Goal: Task Accomplishment & Management: Complete application form

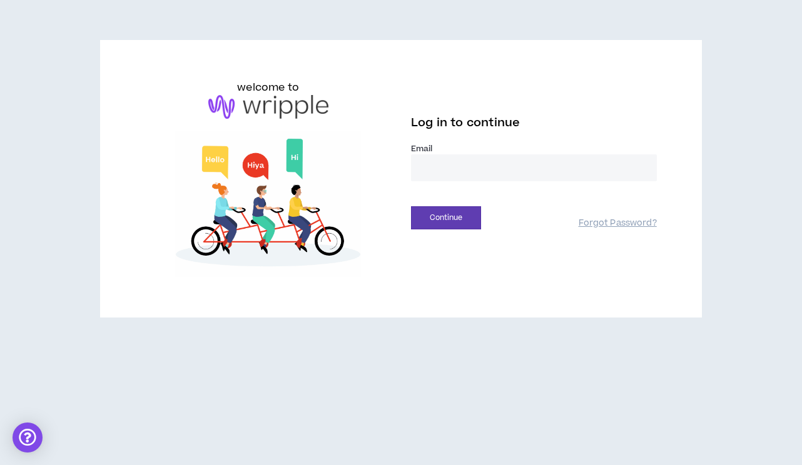
click at [483, 160] on input "email" at bounding box center [534, 168] width 246 height 27
type input "**********"
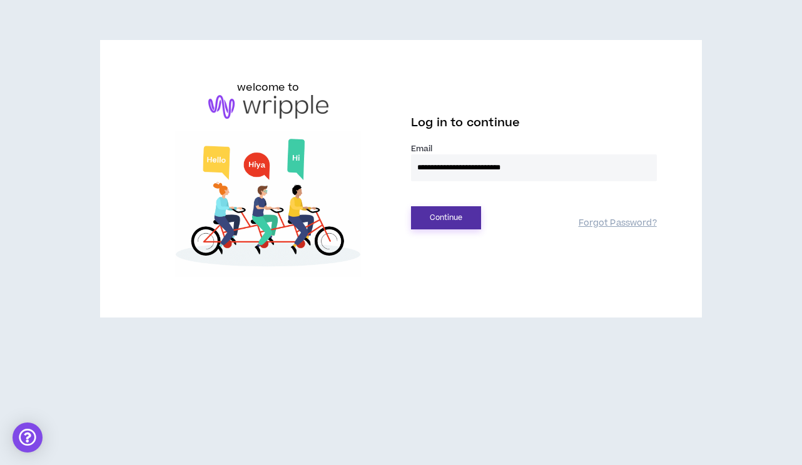
click at [460, 216] on button "Continue" at bounding box center [446, 217] width 70 height 23
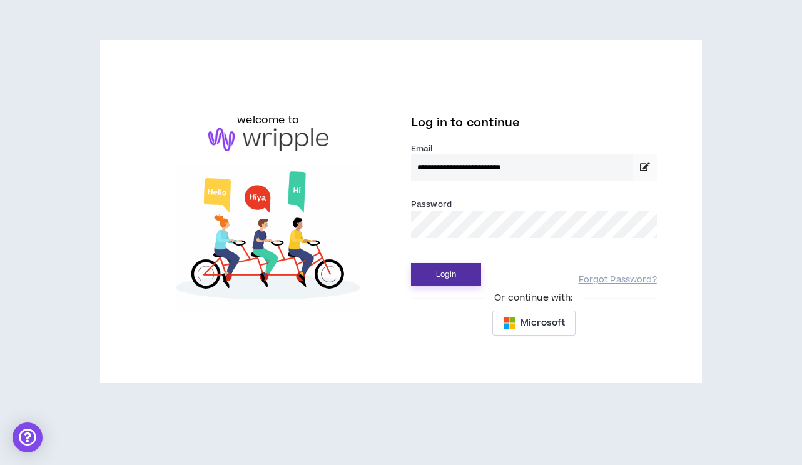
click at [460, 271] on button "Login" at bounding box center [446, 274] width 70 height 23
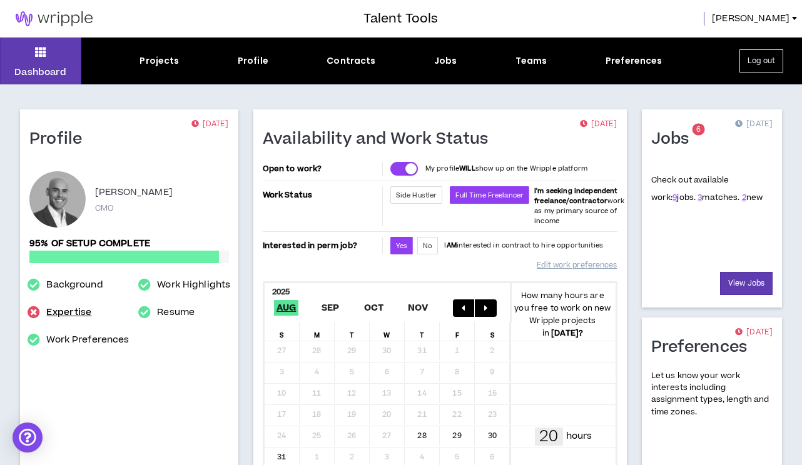
click at [59, 305] on link "Expertise" at bounding box center [68, 312] width 45 height 15
select select "***"
select select "**"
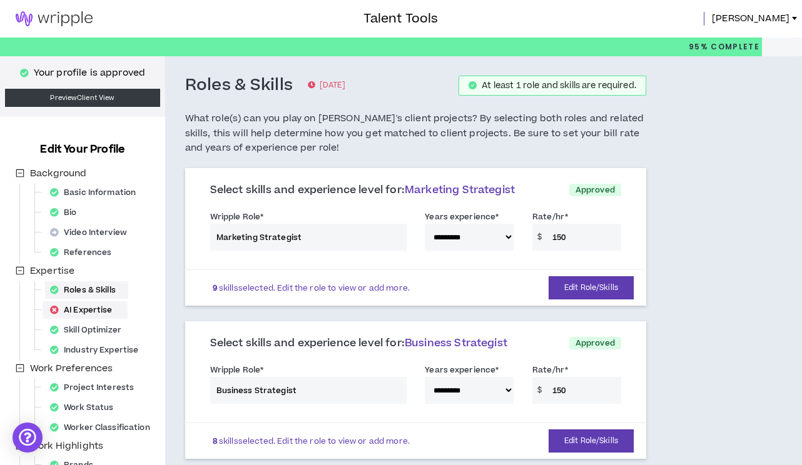
click at [88, 303] on div "AI Expertise" at bounding box center [85, 311] width 80 height 18
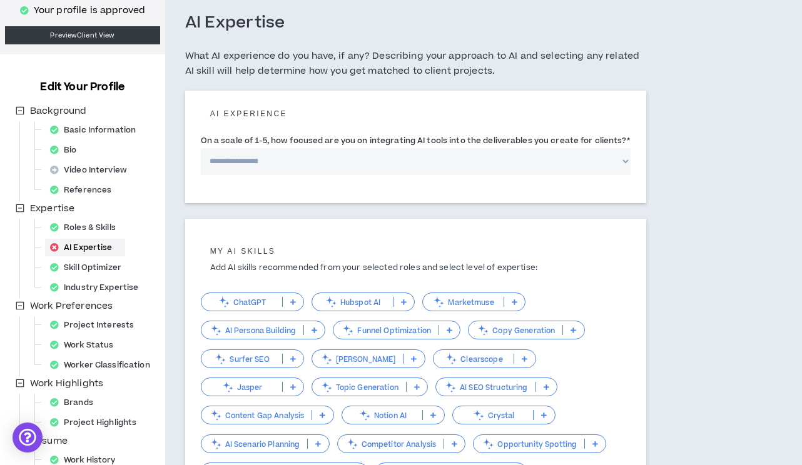
scroll to position [71, 0]
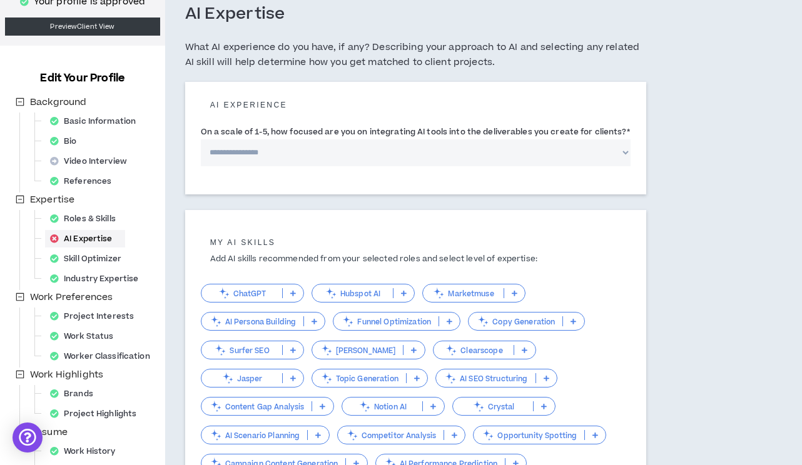
click at [242, 293] on p "ChatGPT" at bounding box center [241, 293] width 81 height 9
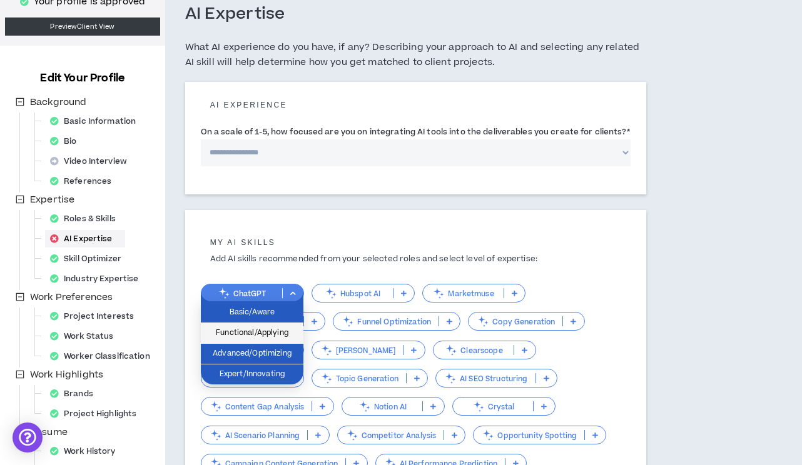
click at [283, 333] on span "Functional/Applying" at bounding box center [252, 334] width 88 height 14
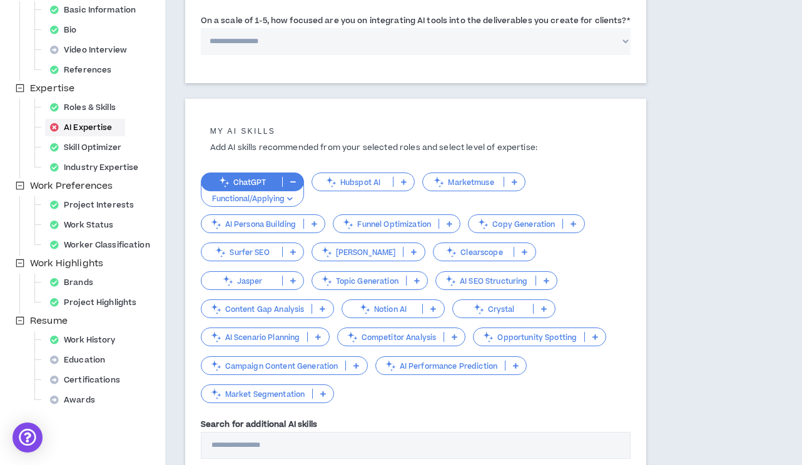
scroll to position [186, 0]
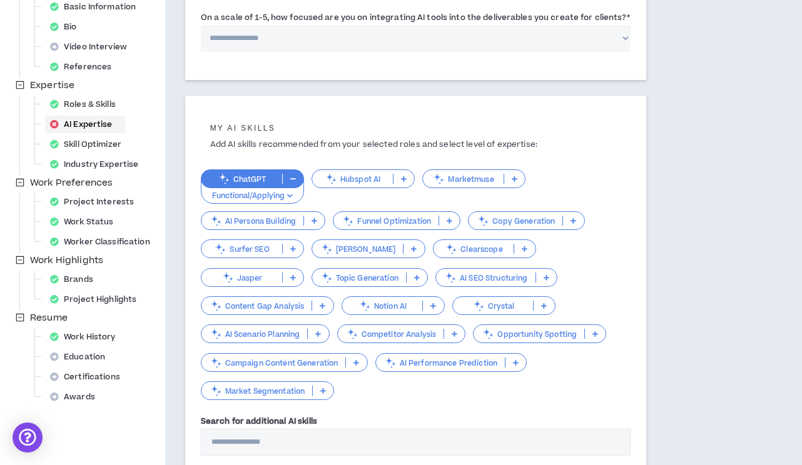
click at [499, 225] on p "Copy Generation" at bounding box center [516, 220] width 94 height 9
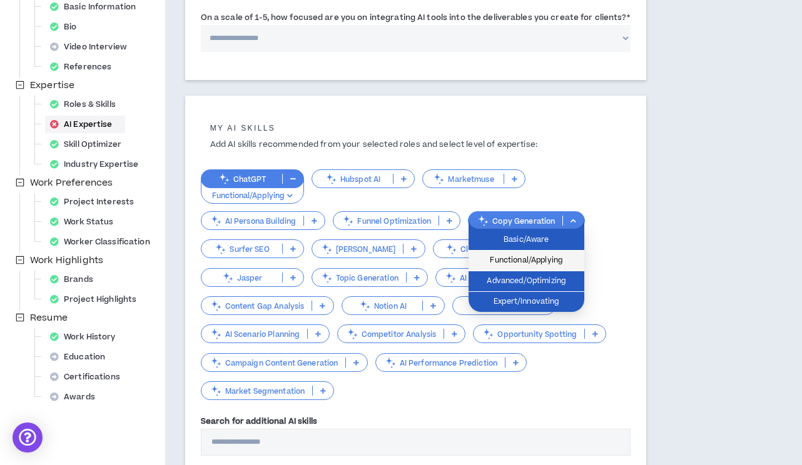
click at [509, 258] on span "Functional/Applying" at bounding box center [526, 261] width 101 height 14
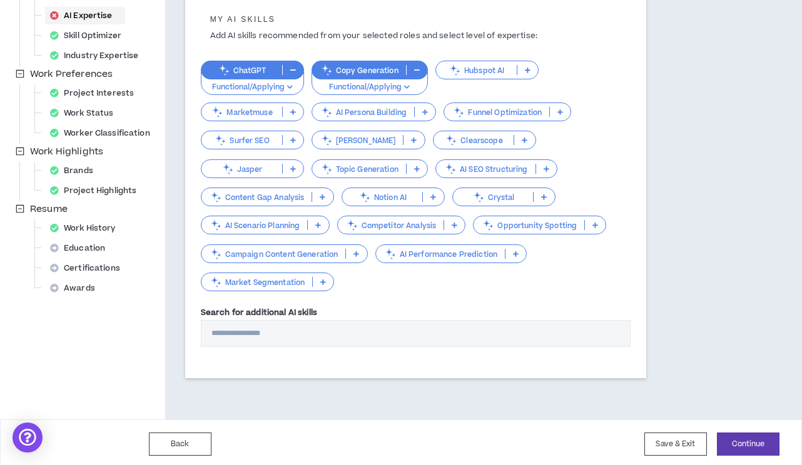
scroll to position [296, 0]
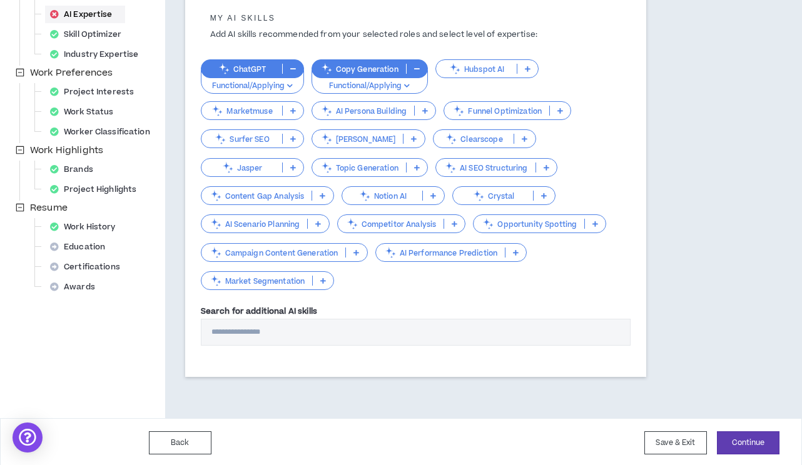
click at [293, 253] on p "Campaign Content Generation" at bounding box center [273, 252] width 145 height 9
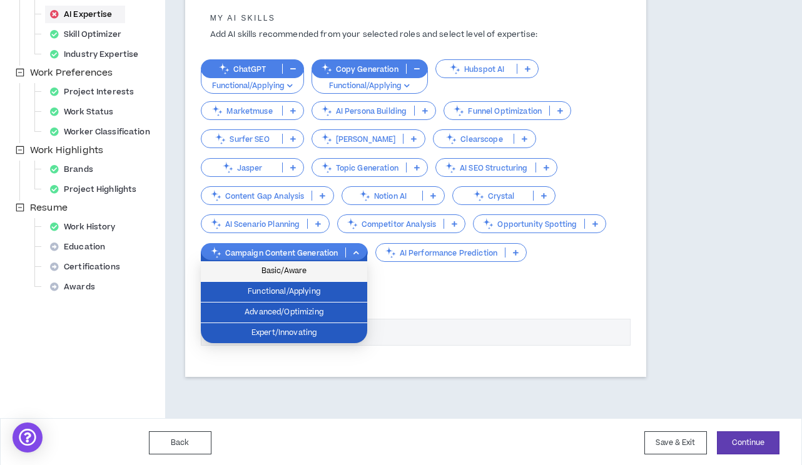
click at [283, 277] on span "Basic/Aware" at bounding box center [283, 272] width 151 height 14
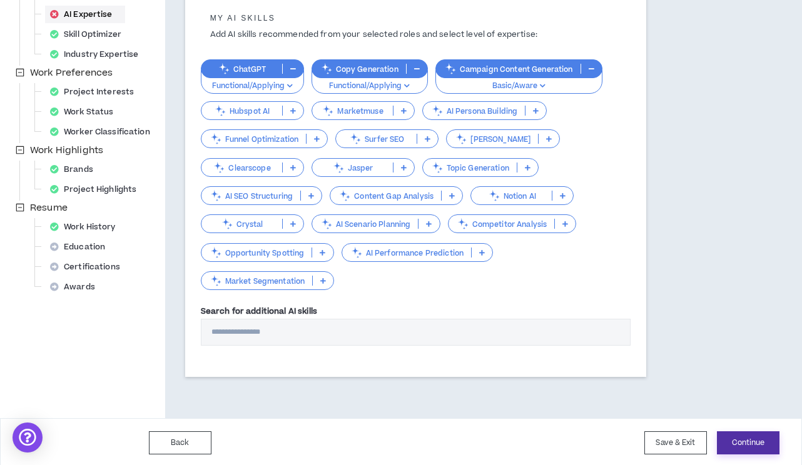
click at [730, 435] on button "Continue" at bounding box center [748, 443] width 63 height 23
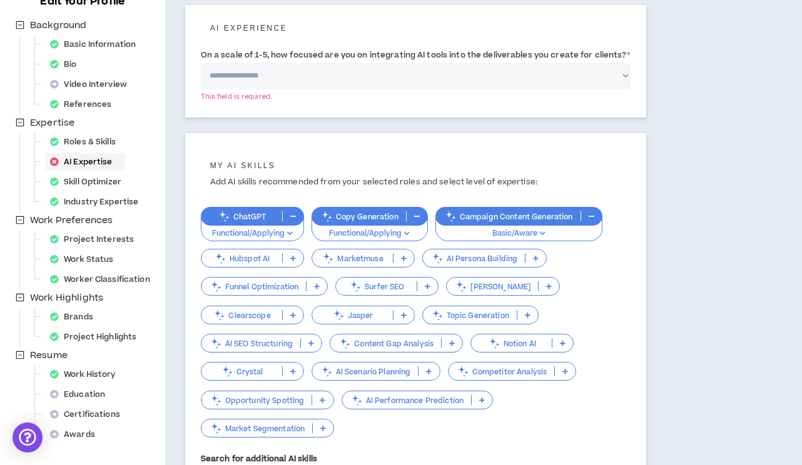
scroll to position [74, 0]
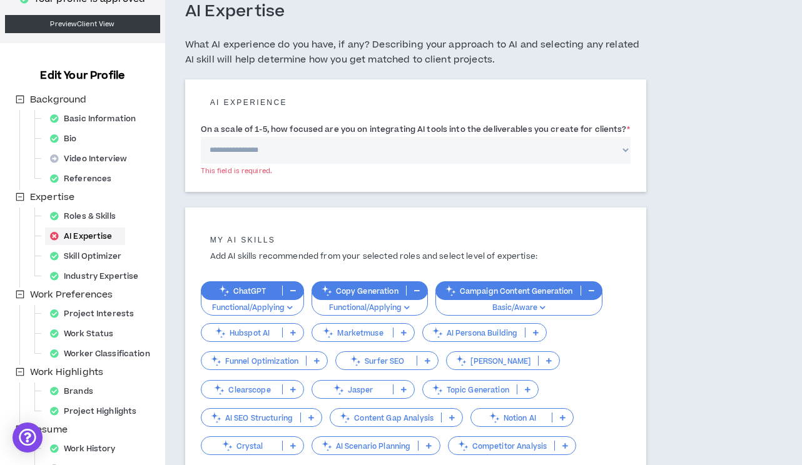
click at [411, 146] on select "**********" at bounding box center [416, 150] width 430 height 27
select select "*"
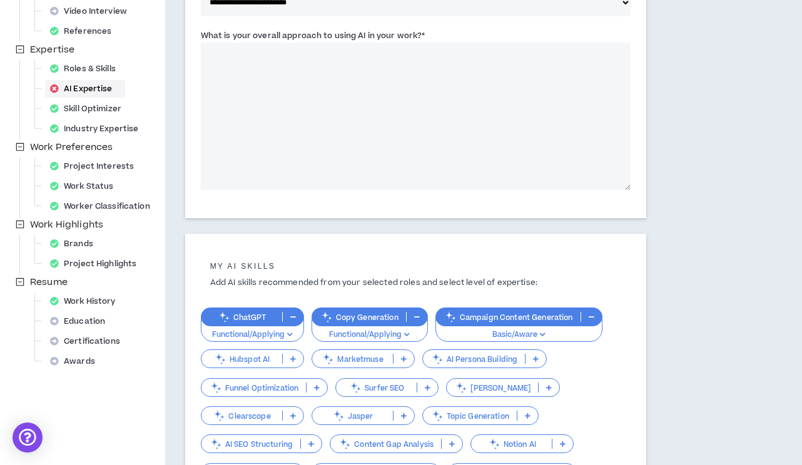
scroll to position [223, 0]
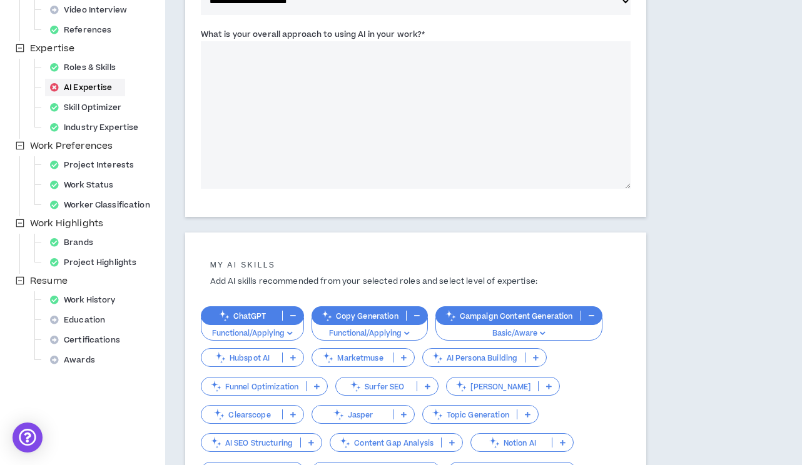
click at [318, 137] on textarea "What is your overall approach to using AI in your work? *" at bounding box center [416, 115] width 430 height 148
paste textarea "**********"
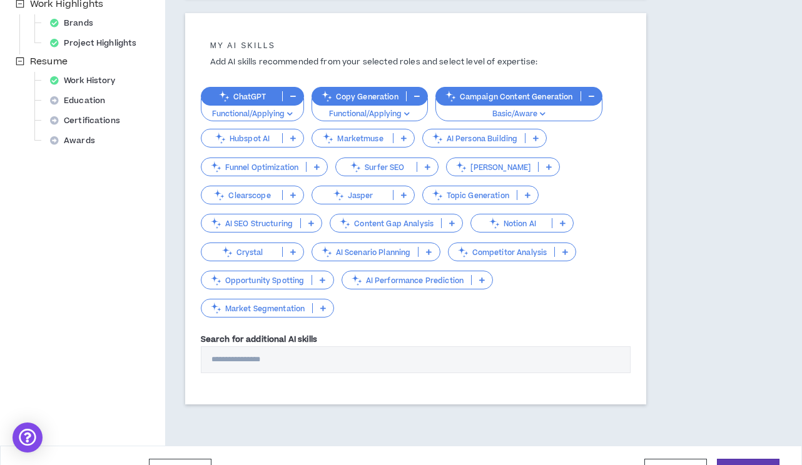
scroll to position [470, 0]
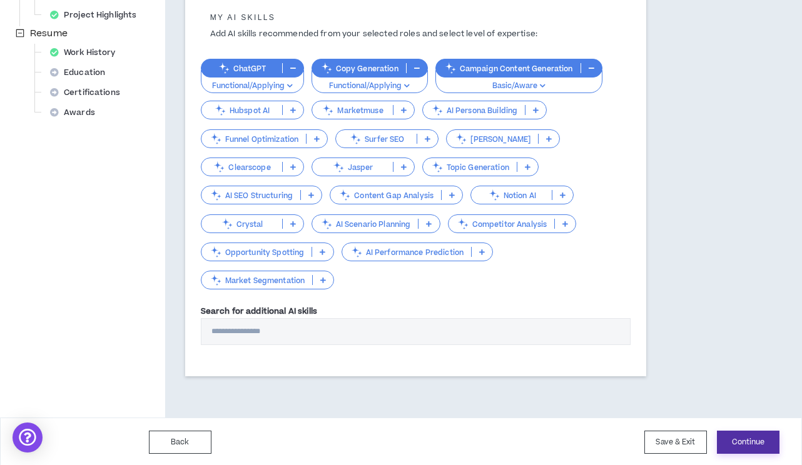
type textarea "**********"
click at [739, 435] on button "Continue" at bounding box center [748, 442] width 63 height 23
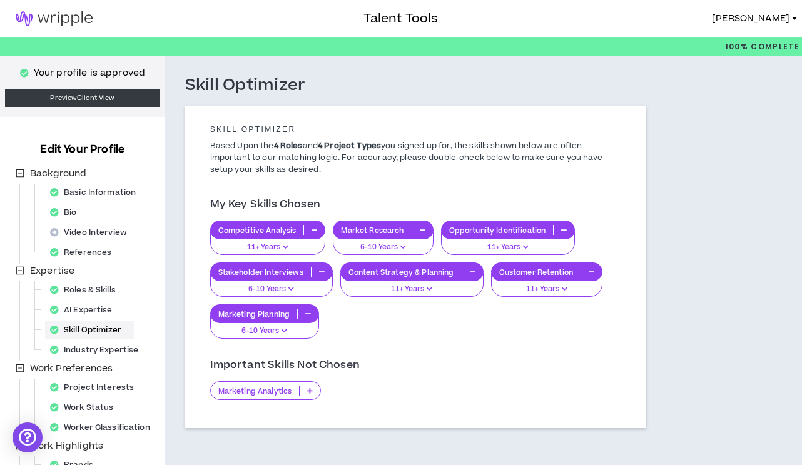
click at [67, 15] on img at bounding box center [54, 18] width 108 height 15
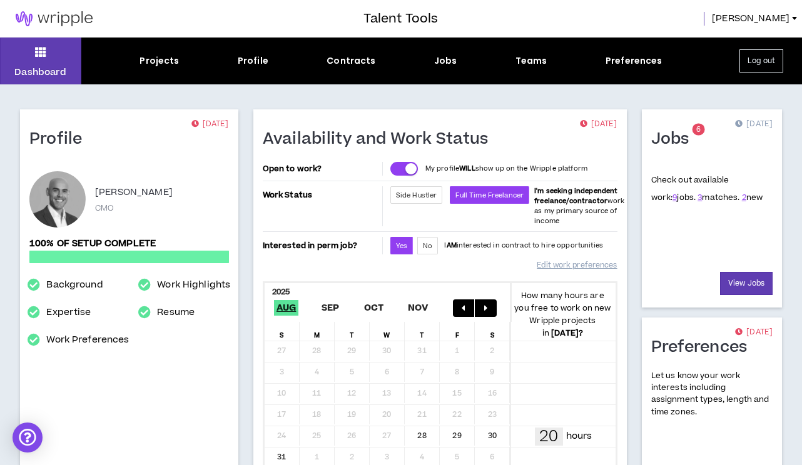
click at [139, 69] on div "Dashboard Projects Profile Contracts Jobs Teams Preferences Log out" at bounding box center [401, 61] width 802 height 47
click at [444, 61] on div "Jobs" at bounding box center [445, 60] width 23 height 13
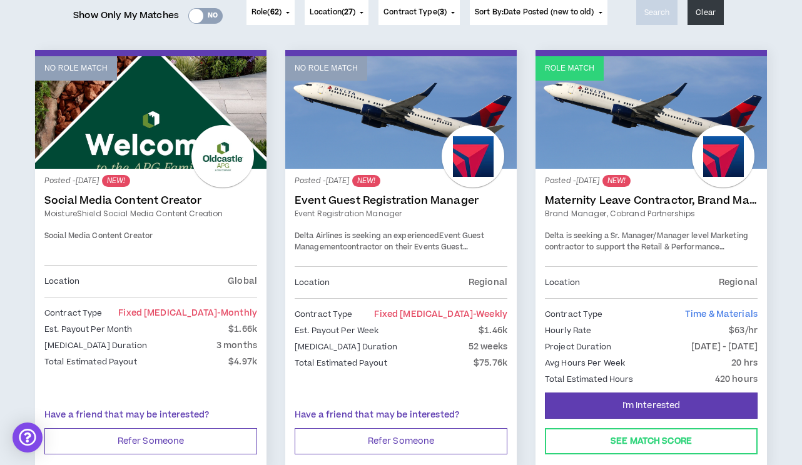
scroll to position [208, 0]
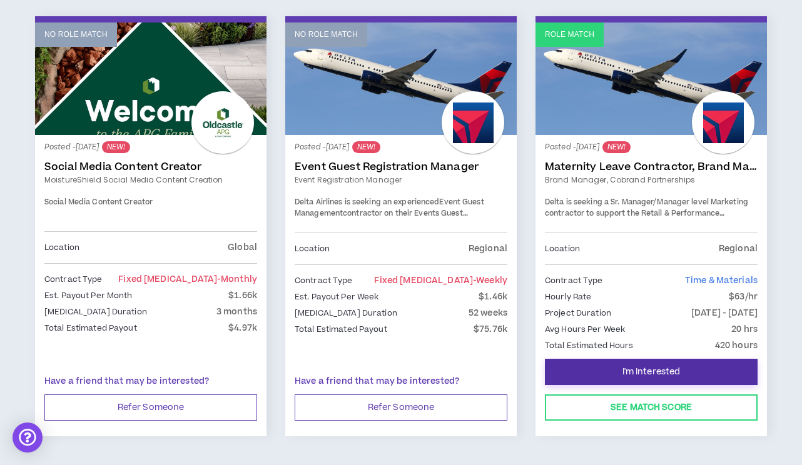
click at [606, 370] on button "I'm Interested" at bounding box center [651, 372] width 213 height 26
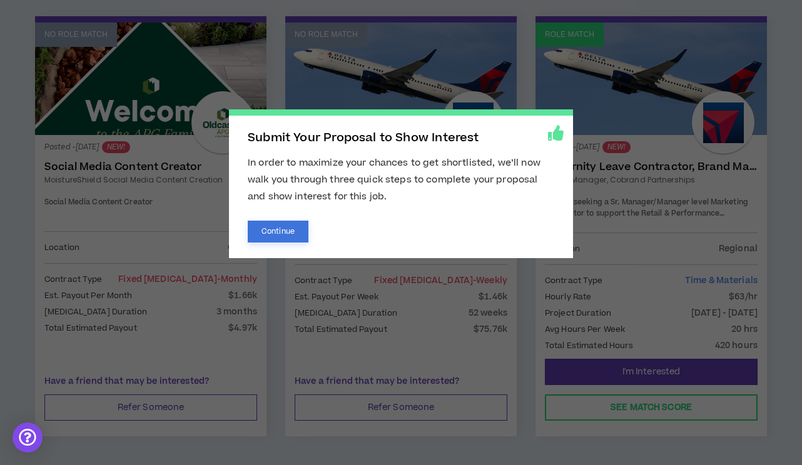
click at [297, 226] on button "Continue" at bounding box center [278, 232] width 61 height 22
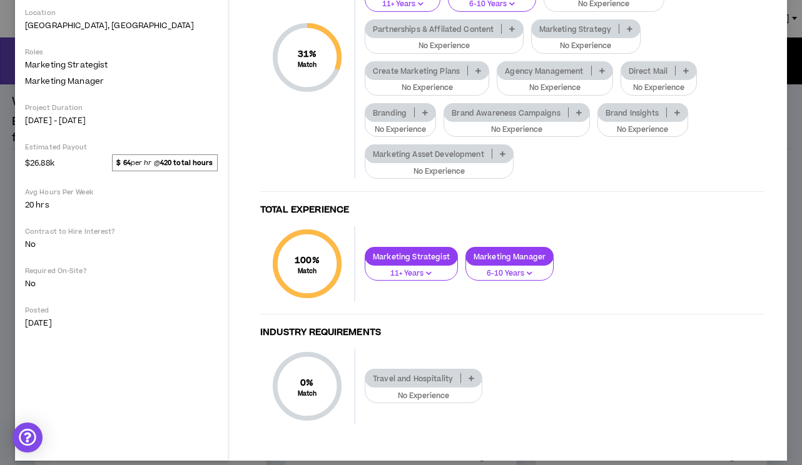
scroll to position [220, 0]
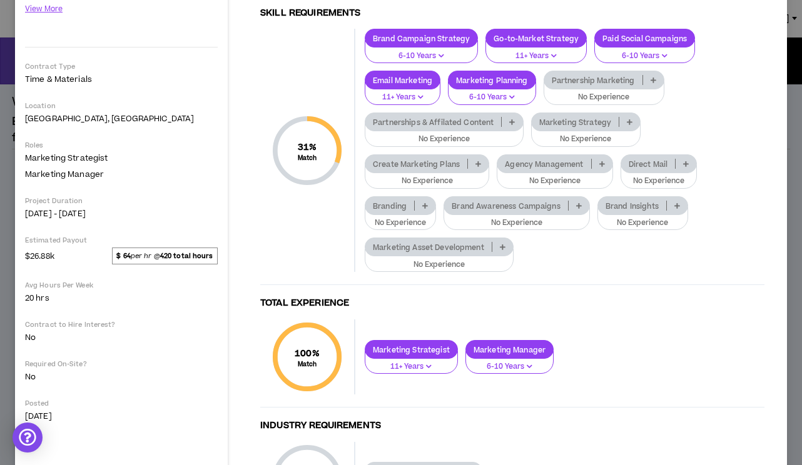
click at [515, 126] on p at bounding box center [512, 122] width 21 height 10
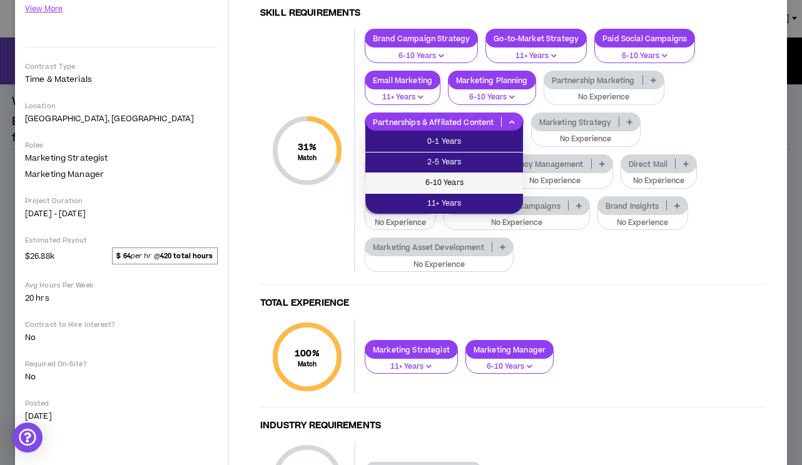
click at [476, 189] on span "6-10 Years" at bounding box center [444, 183] width 143 height 14
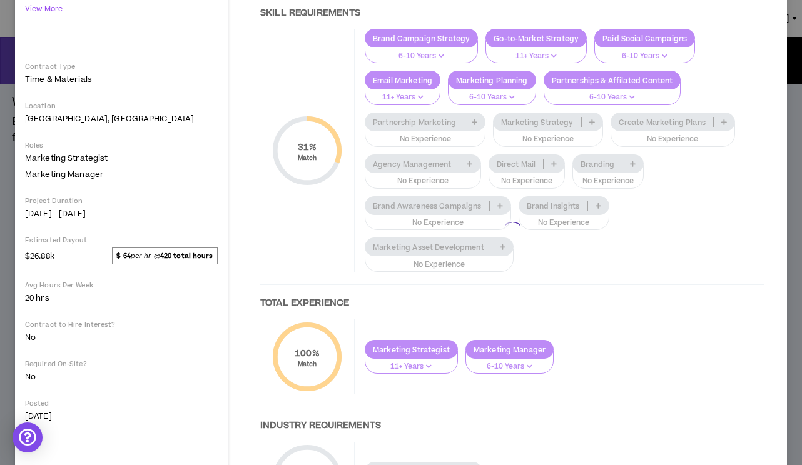
click at [591, 125] on div at bounding box center [512, 233] width 529 height 619
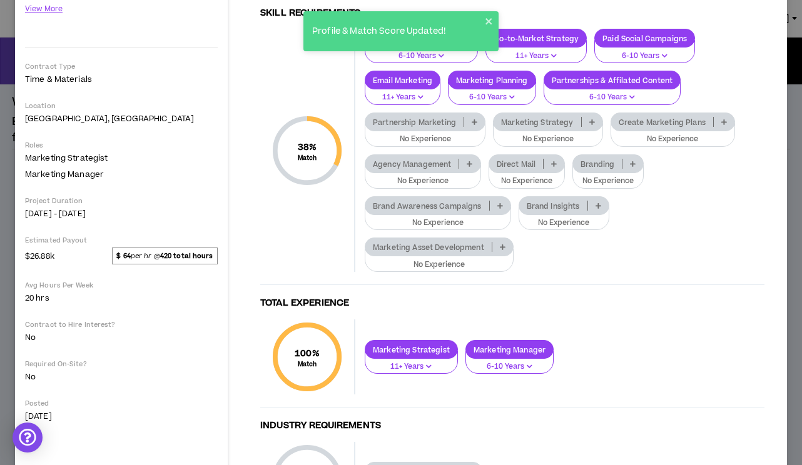
click at [591, 125] on p at bounding box center [592, 122] width 21 height 10
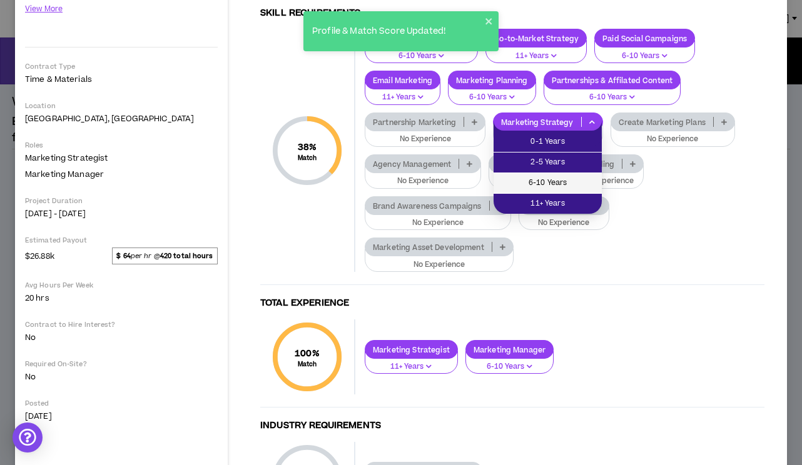
click at [566, 186] on span "6-10 Years" at bounding box center [547, 183] width 93 height 14
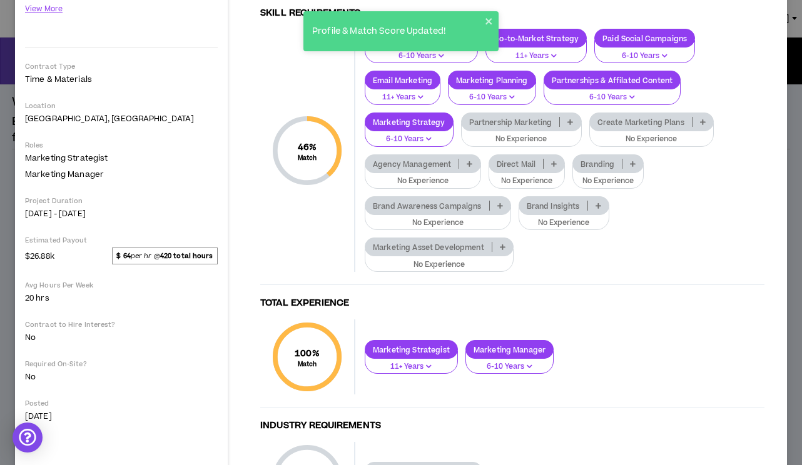
click at [572, 120] on icon at bounding box center [570, 122] width 6 height 6
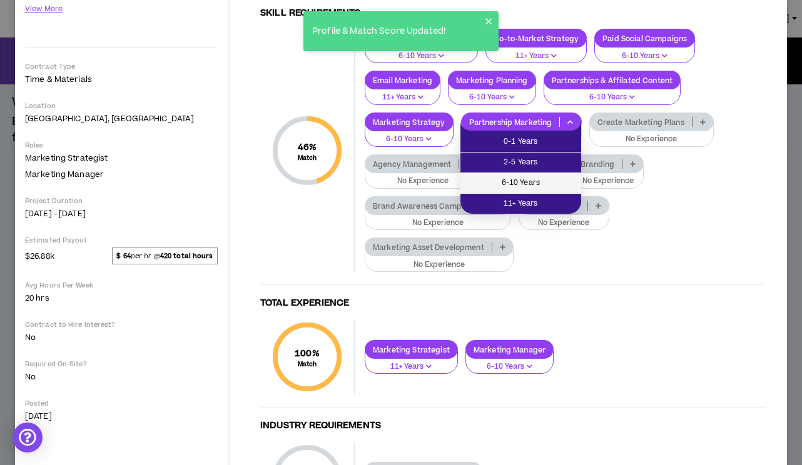
click at [545, 180] on span "6-10 Years" at bounding box center [521, 183] width 106 height 14
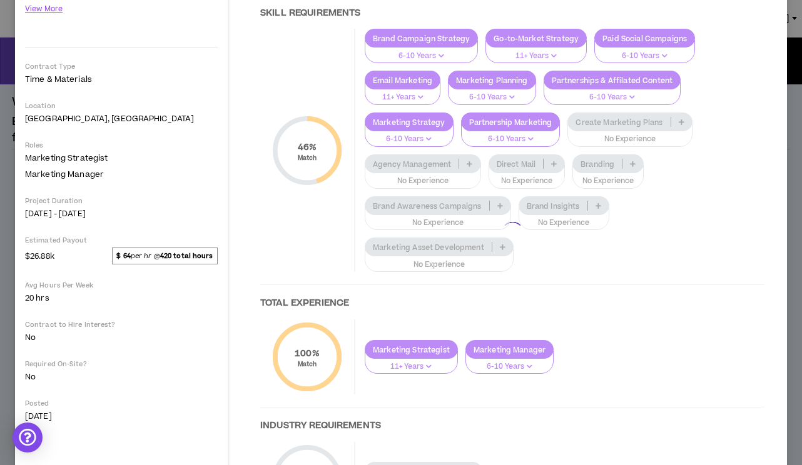
click at [698, 121] on div at bounding box center [512, 233] width 529 height 619
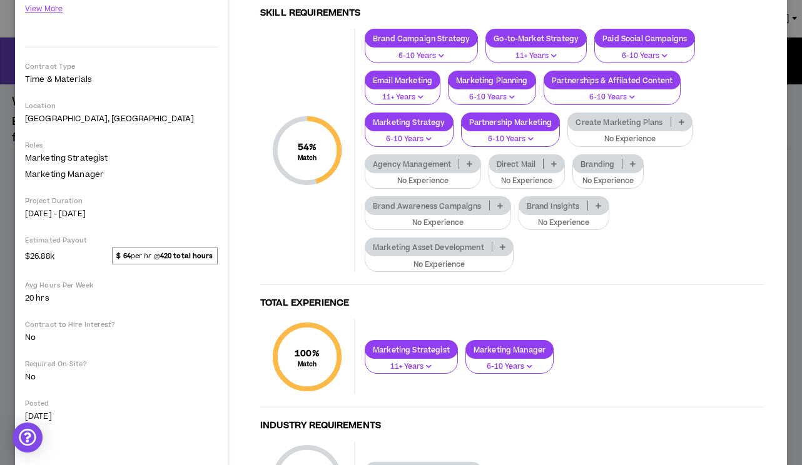
click at [688, 121] on p at bounding box center [681, 122] width 21 height 10
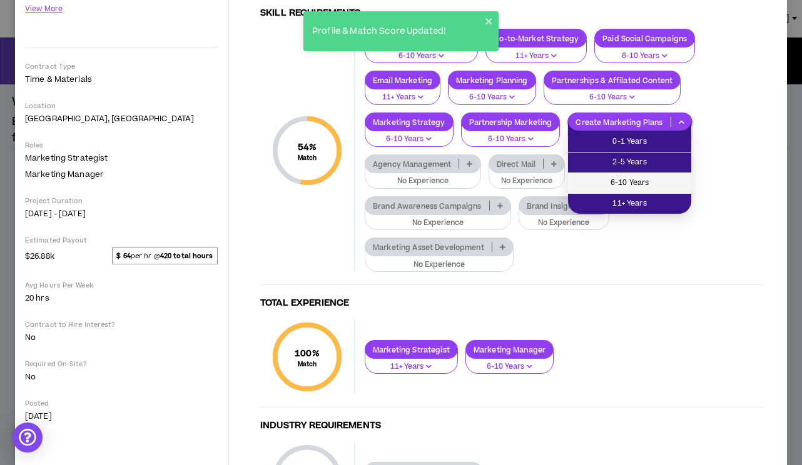
click at [650, 190] on span "6-10 Years" at bounding box center [630, 183] width 108 height 14
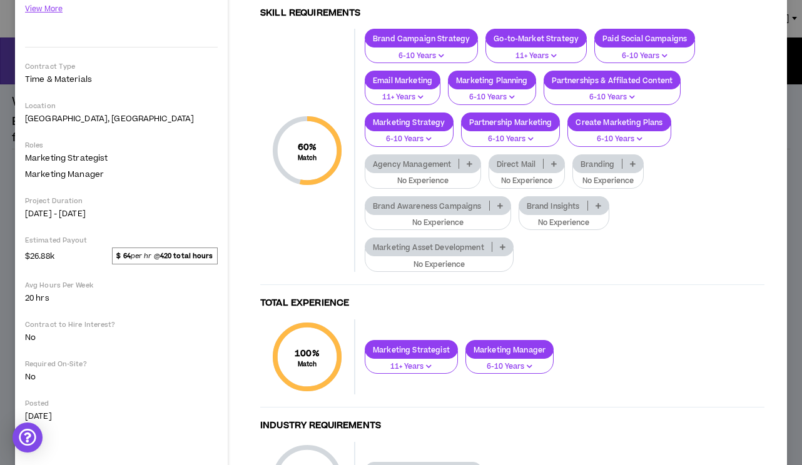
click at [468, 163] on icon at bounding box center [470, 164] width 6 height 6
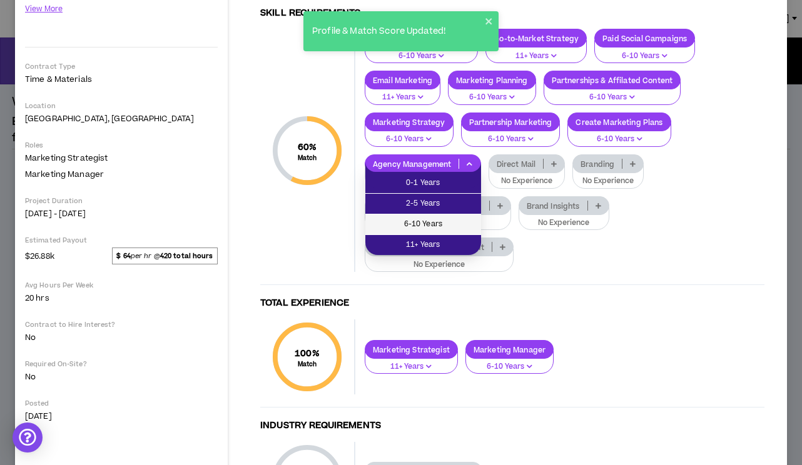
click at [434, 221] on span "6-10 Years" at bounding box center [423, 225] width 101 height 14
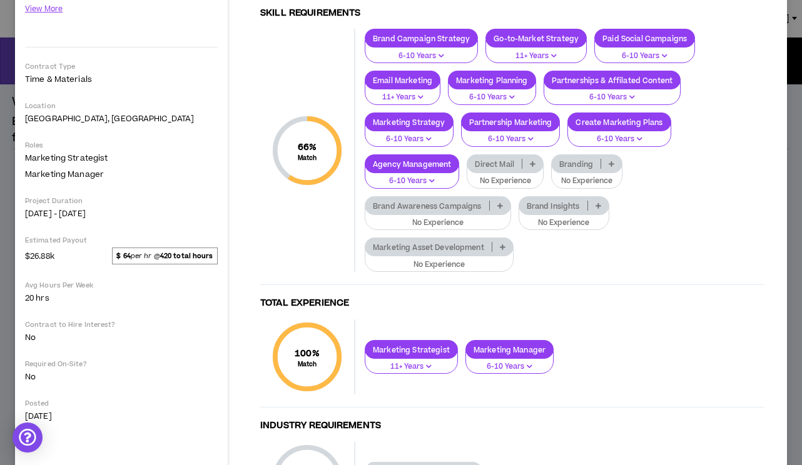
click at [532, 166] on icon at bounding box center [533, 164] width 6 height 6
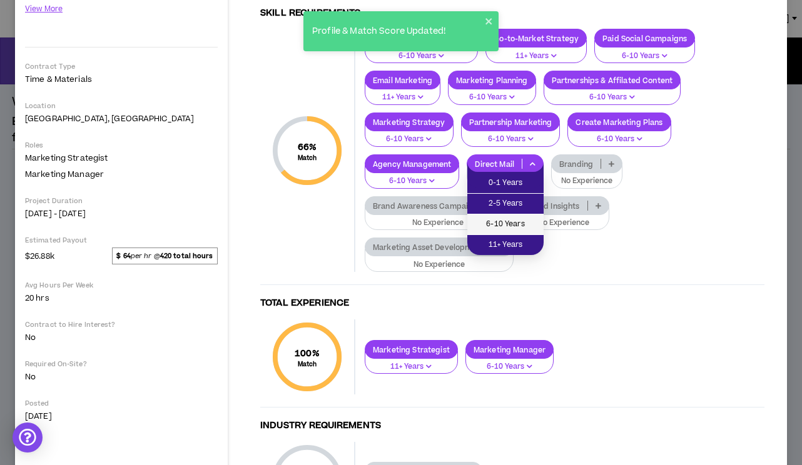
click at [508, 225] on span "6-10 Years" at bounding box center [505, 225] width 61 height 14
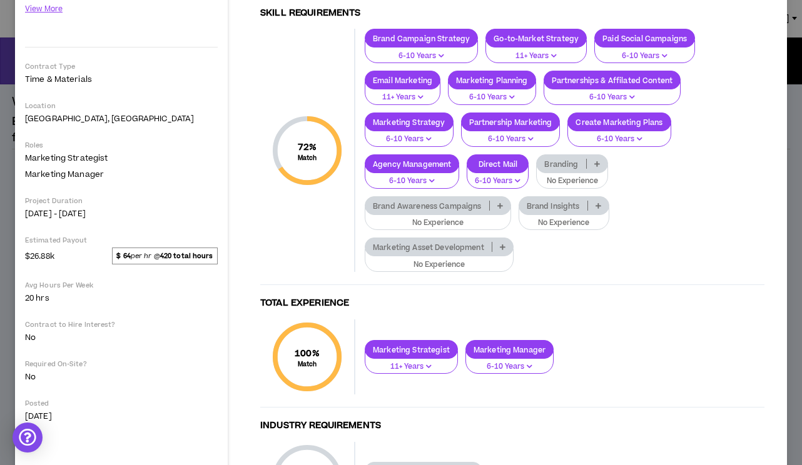
click at [599, 163] on icon at bounding box center [597, 164] width 6 height 6
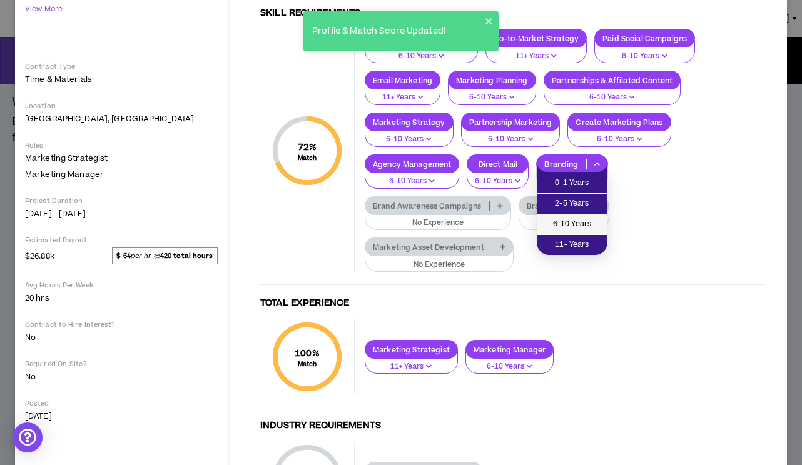
click at [571, 225] on span "6-10 Years" at bounding box center [572, 225] width 56 height 14
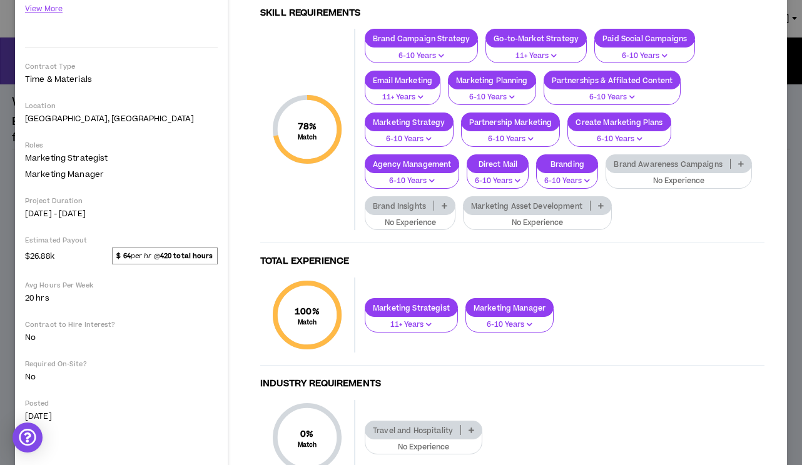
click at [741, 163] on icon at bounding box center [741, 164] width 6 height 6
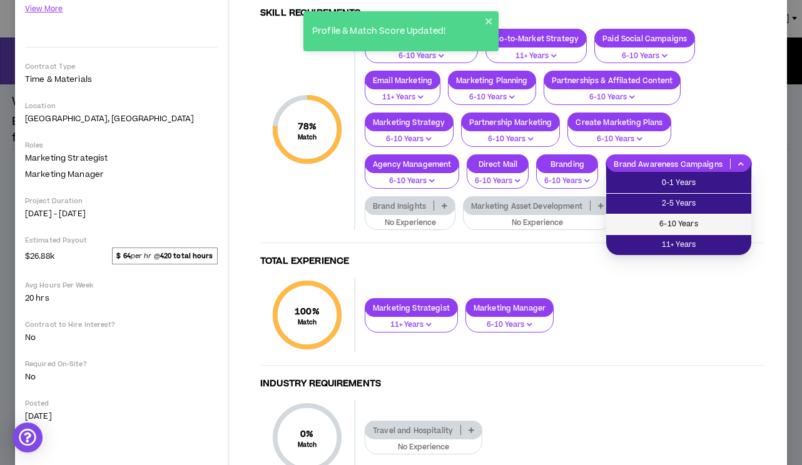
click at [671, 225] on span "6-10 Years" at bounding box center [679, 225] width 130 height 14
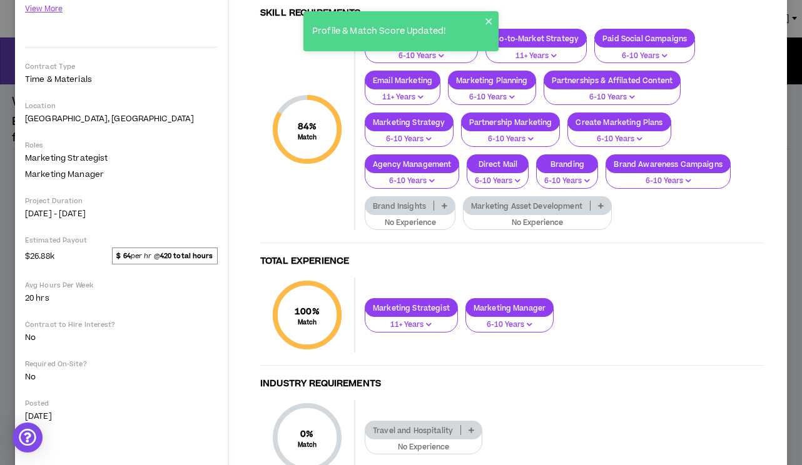
click at [447, 208] on icon at bounding box center [445, 206] width 6 height 6
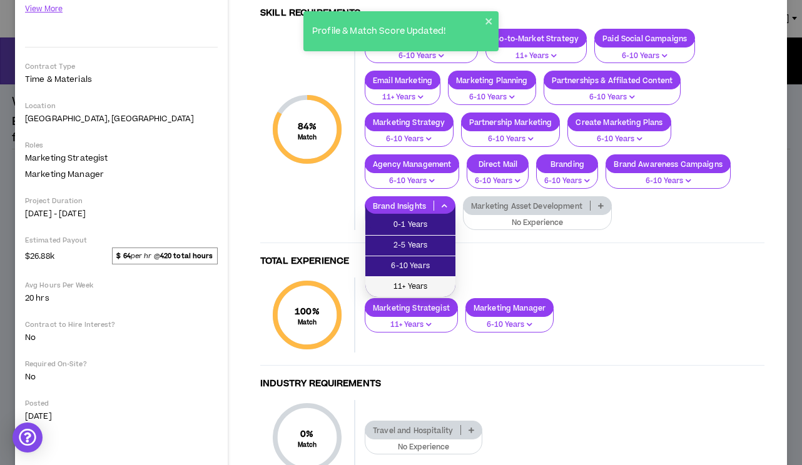
click at [423, 286] on span "11+ Years" at bounding box center [410, 287] width 75 height 14
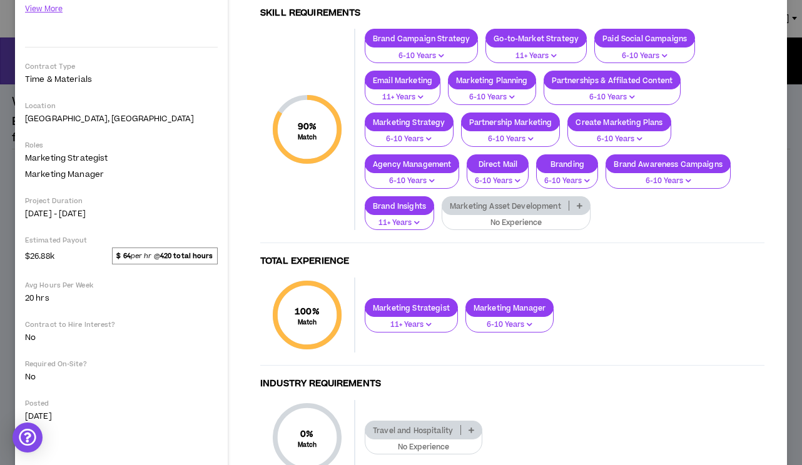
click at [580, 205] on icon at bounding box center [580, 206] width 6 height 6
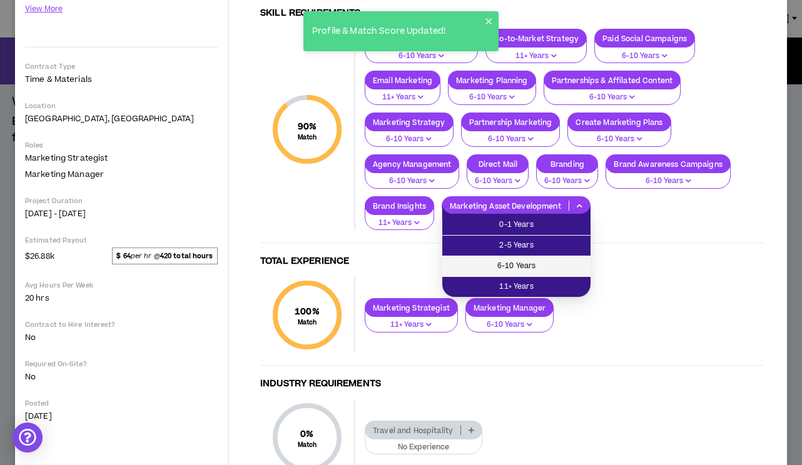
click at [515, 273] on span "6-10 Years" at bounding box center [516, 267] width 133 height 14
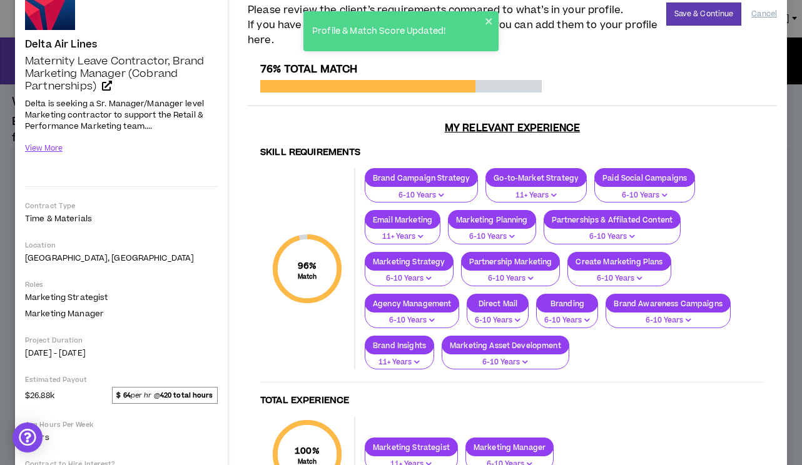
scroll to position [0, 0]
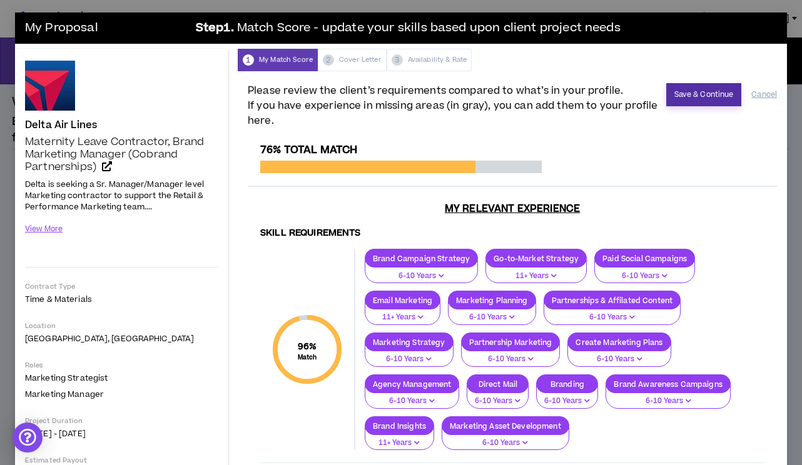
click at [693, 102] on button "Save & Continue" at bounding box center [704, 94] width 76 height 23
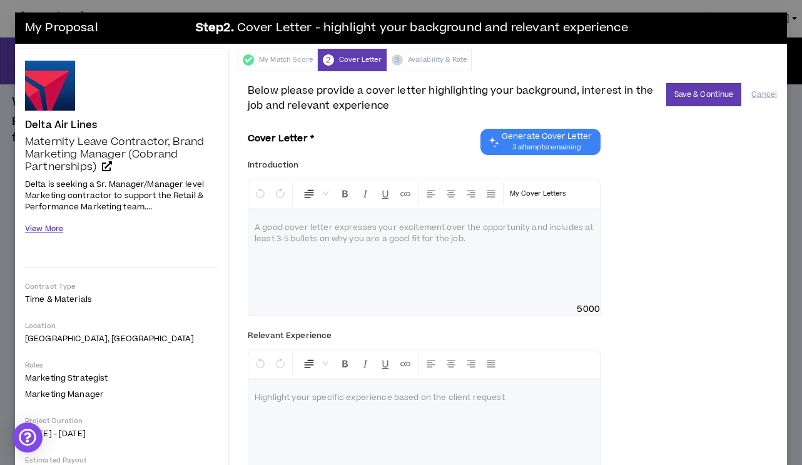
click at [49, 230] on button "View More" at bounding box center [44, 229] width 38 height 22
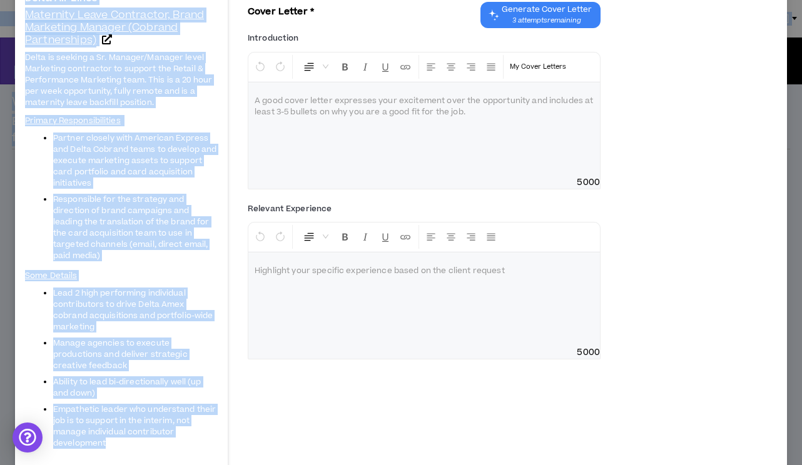
scroll to position [43, 0]
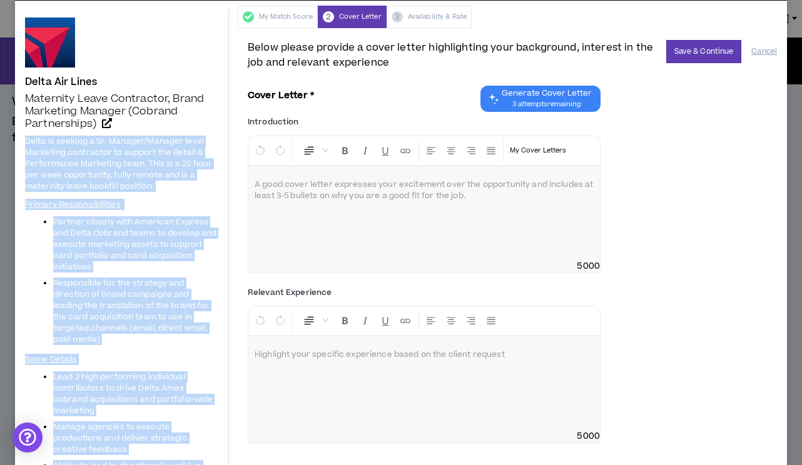
drag, startPoint x: 137, startPoint y: 278, endPoint x: 24, endPoint y: 136, distance: 181.3
click at [25, 136] on span "Delta is seeking a Sr. Manager/Manager level Marketing contractor to support th…" at bounding box center [121, 345] width 193 height 420
copy span "Delta is seeking a Sr. Manager/Manager level Marketing contractor to support th…"
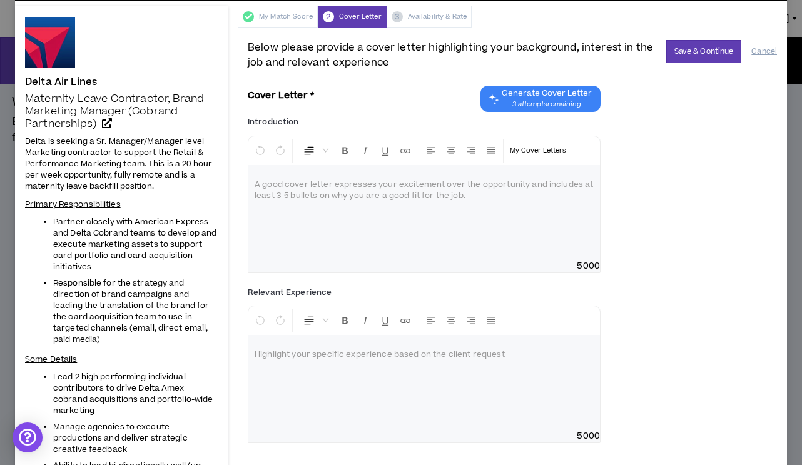
click at [364, 198] on div at bounding box center [424, 213] width 352 height 94
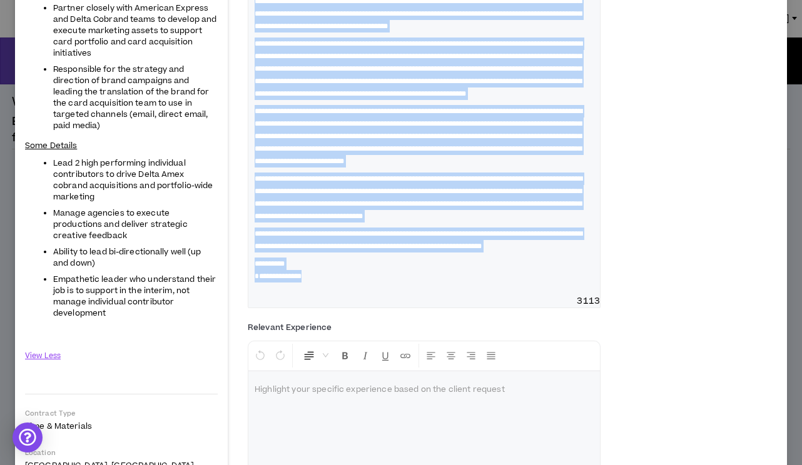
scroll to position [0, 0]
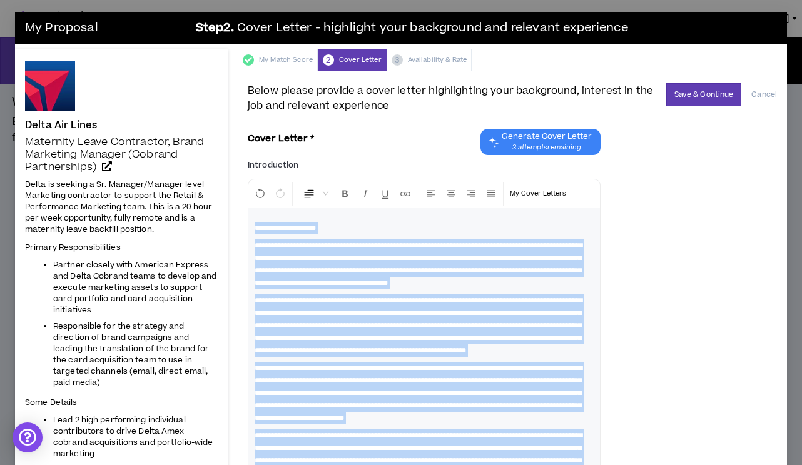
drag, startPoint x: 340, startPoint y: 365, endPoint x: 251, endPoint y: 218, distance: 172.1
click at [251, 218] on div "**********" at bounding box center [424, 381] width 352 height 343
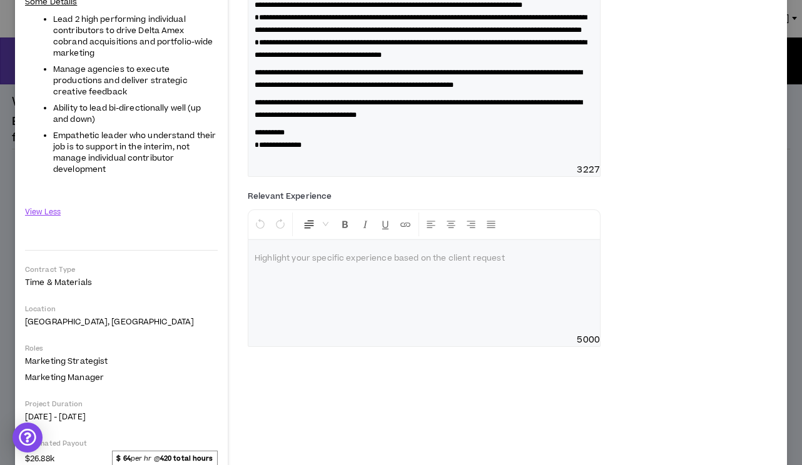
scroll to position [403, 0]
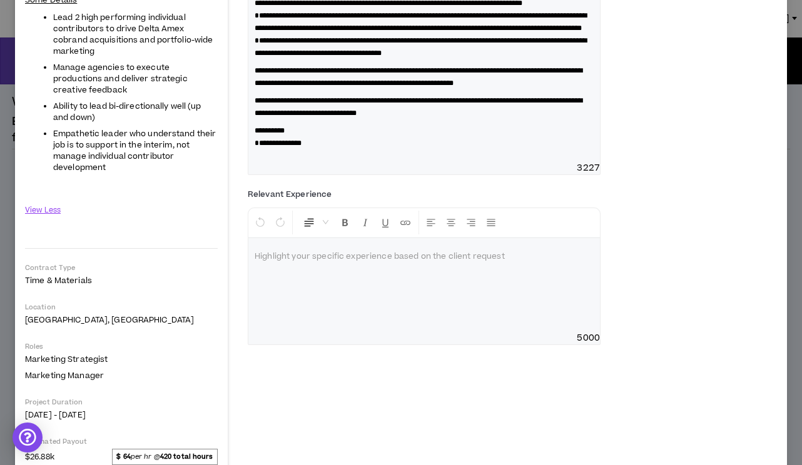
click at [419, 325] on div at bounding box center [424, 285] width 352 height 94
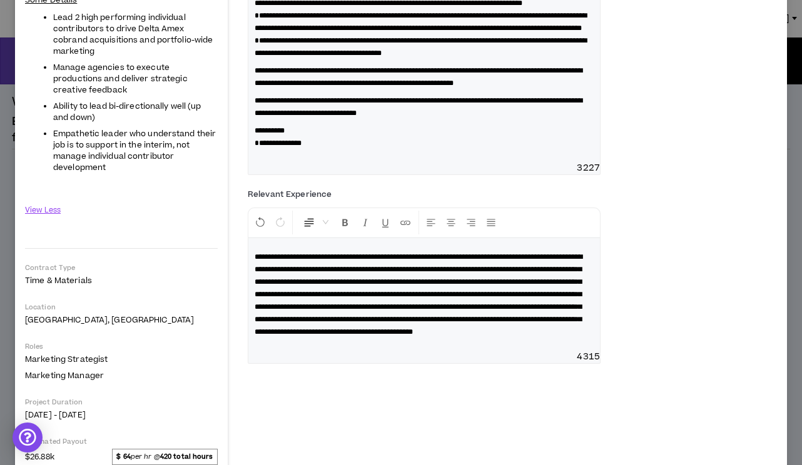
click at [403, 336] on span "**********" at bounding box center [419, 294] width 328 height 83
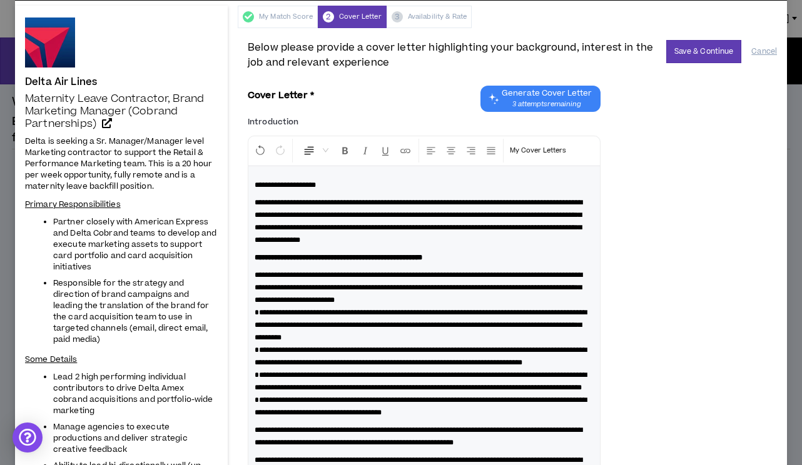
scroll to position [40, 0]
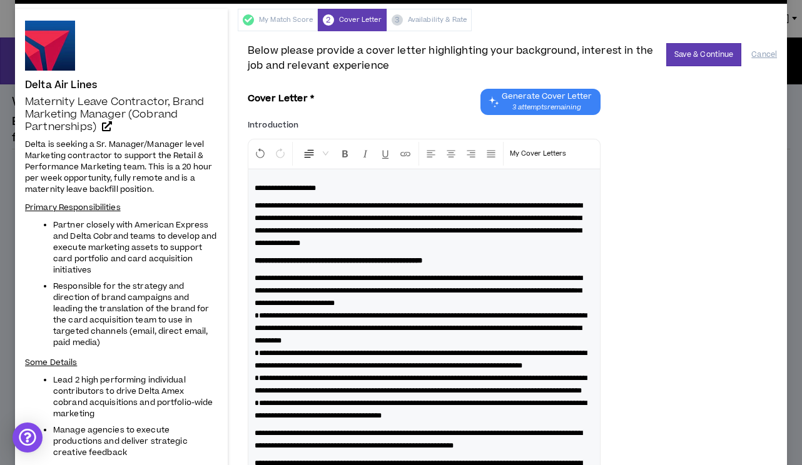
click at [696, 71] on div "Below please provide a cover letter highlighting your background, interest in t…" at bounding box center [512, 58] width 529 height 30
click at [700, 54] on button "Save & Continue" at bounding box center [704, 54] width 76 height 23
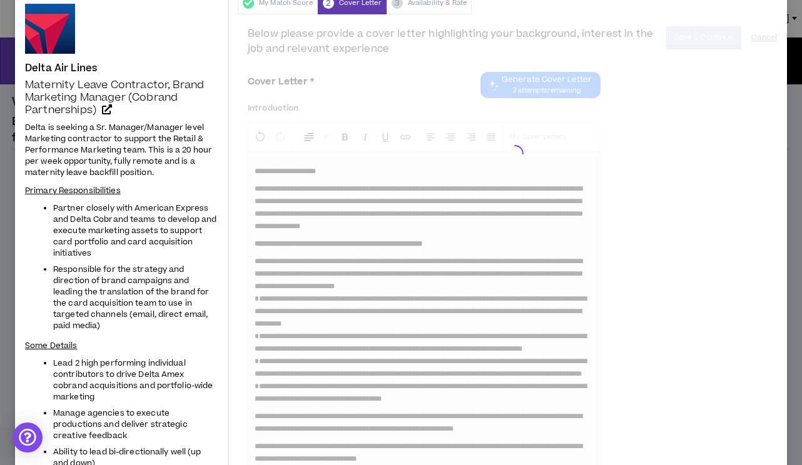
scroll to position [56, 0]
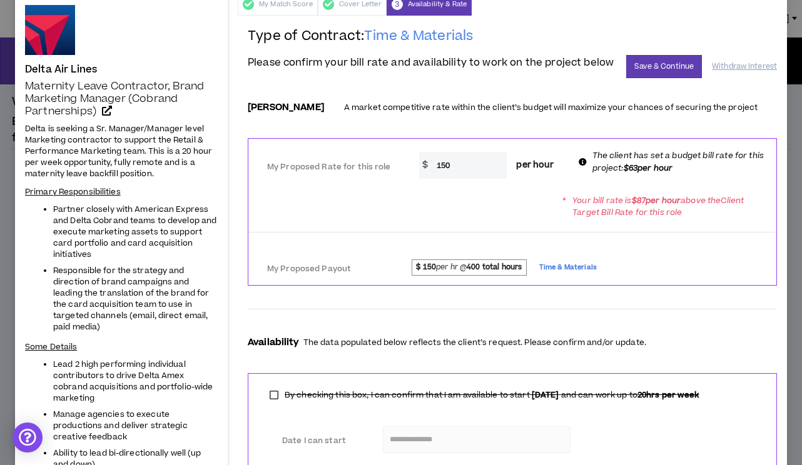
drag, startPoint x: 453, startPoint y: 163, endPoint x: 402, endPoint y: 163, distance: 50.7
click at [402, 163] on div "My Proposed Rate for this role * $ 150 per hour The client has set a budget bil…" at bounding box center [512, 163] width 528 height 39
type input "63"
click at [366, 278] on div "My Proposed Payout" at bounding box center [314, 269] width 113 height 22
click at [369, 266] on div "My Proposed Payout" at bounding box center [314, 269] width 113 height 22
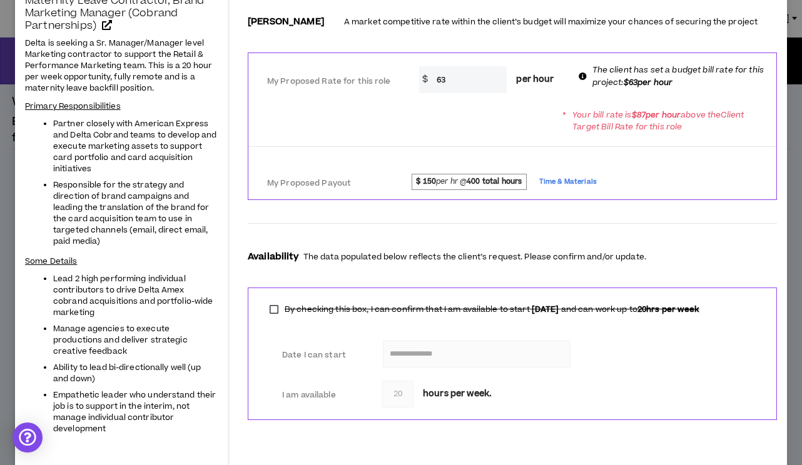
scroll to position [53, 0]
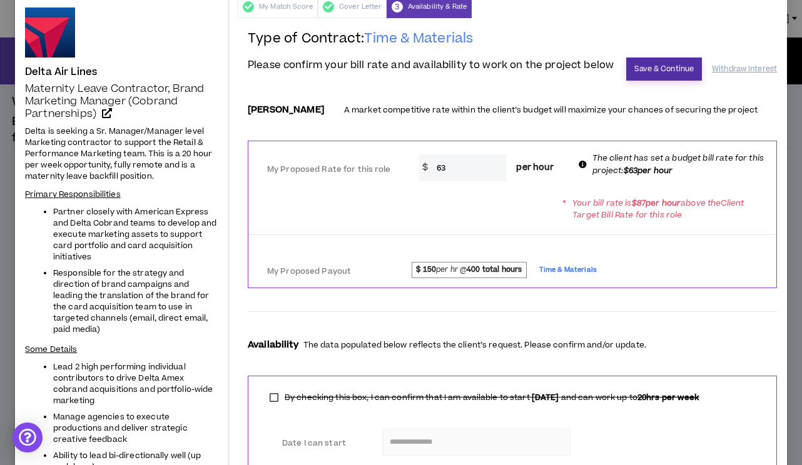
click at [688, 65] on button "Save & Continue" at bounding box center [664, 69] width 76 height 23
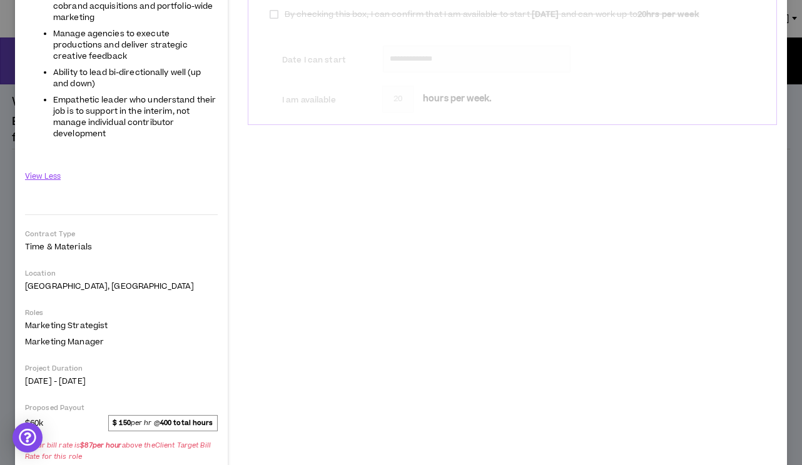
scroll to position [438, 0]
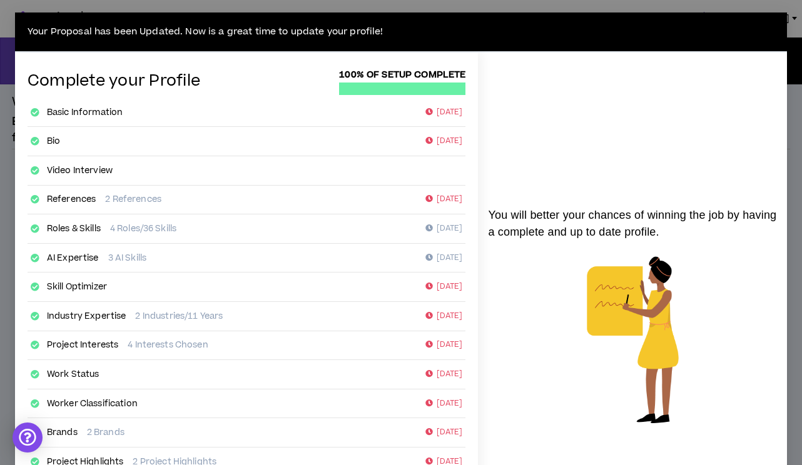
click at [751, 1] on div "Your Proposal has been Updated. Now is a great time to update your profile! Com…" at bounding box center [401, 232] width 802 height 465
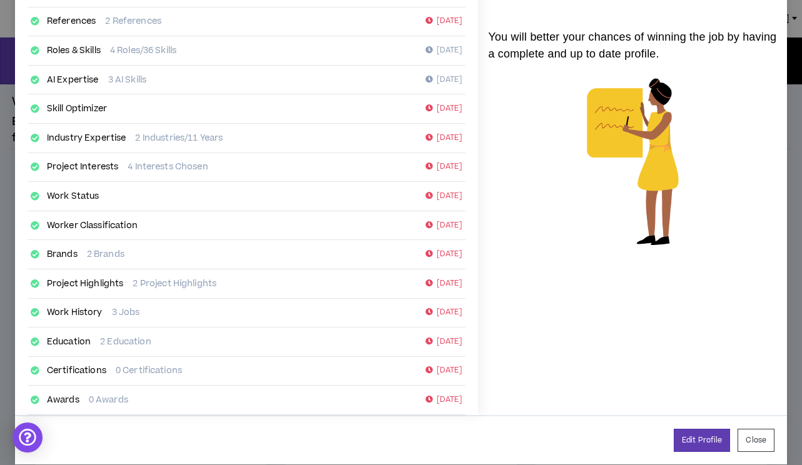
scroll to position [193, 0]
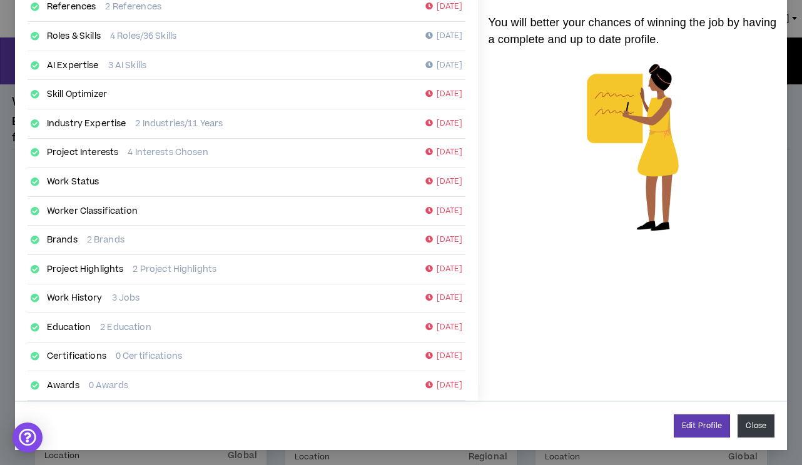
click at [755, 416] on button "Close" at bounding box center [756, 426] width 37 height 23
